Goal: Task Accomplishment & Management: Manage account settings

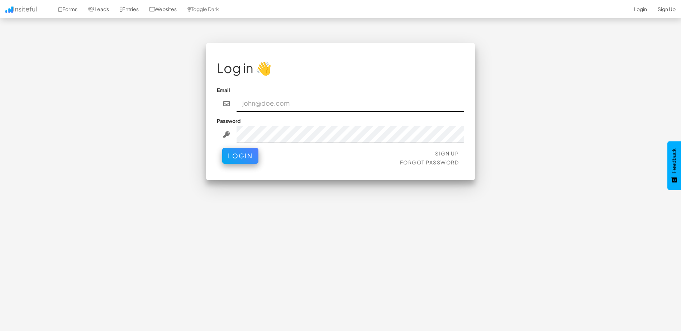
click at [304, 97] on input "email" at bounding box center [351, 103] width 228 height 16
click at [518, 238] on div "Log in 👋 Email Password Sign Up Forgot Password Login < >" at bounding box center [340, 183] width 419 height 281
click at [267, 108] on input "email" at bounding box center [351, 103] width 228 height 16
type input "[PERSON_NAME][EMAIL_ADDRESS][DOMAIN_NAME]"
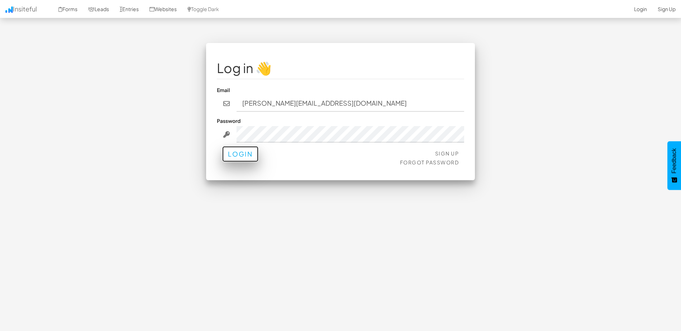
click at [231, 159] on button "Login" at bounding box center [240, 154] width 36 height 16
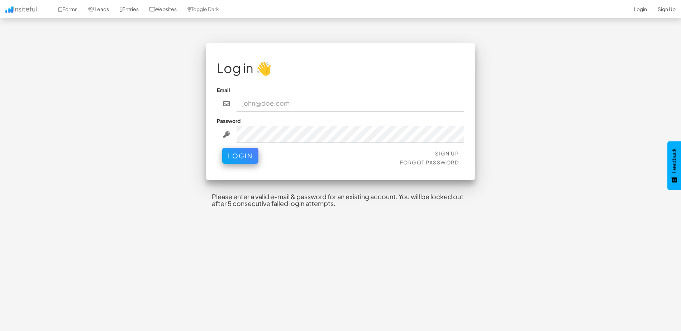
drag, startPoint x: 359, startPoint y: 208, endPoint x: 377, endPoint y: 208, distance: 17.6
click at [359, 208] on h4 "Please enter a valid e-mail & password for an existing account. You will be loc…" at bounding box center [340, 200] width 269 height 26
drag, startPoint x: 275, startPoint y: 104, endPoint x: 271, endPoint y: 109, distance: 5.8
click at [274, 105] on input "email" at bounding box center [351, 103] width 228 height 16
type input "[PERSON_NAME][EMAIL_ADDRESS][DOMAIN_NAME]"
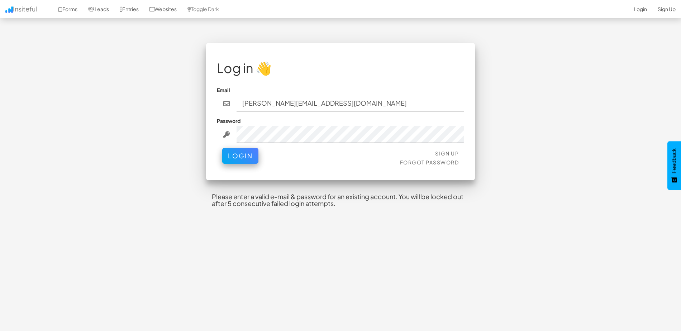
drag, startPoint x: 469, startPoint y: 134, endPoint x: 464, endPoint y: 135, distance: 4.8
click at [464, 135] on div "Log in 👋 Email michael.vanoudtshoorn@activ.asn.au Password Sign Up Forgot Passw…" at bounding box center [340, 111] width 269 height 137
click at [223, 137] on div at bounding box center [340, 134] width 247 height 16
click at [545, 63] on div "Log in 👋 Email michael.vanoudtshoorn@activ.asn.au Password Sign Up Forgot Passw…" at bounding box center [340, 131] width 419 height 177
click at [222, 148] on button "Login" at bounding box center [240, 156] width 36 height 16
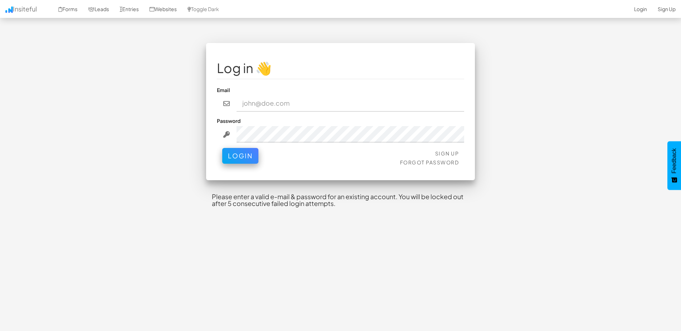
click at [271, 104] on input "email" at bounding box center [351, 103] width 228 height 16
type input "[PERSON_NAME][EMAIL_ADDRESS][DOMAIN_NAME]"
